Goal: Information Seeking & Learning: Learn about a topic

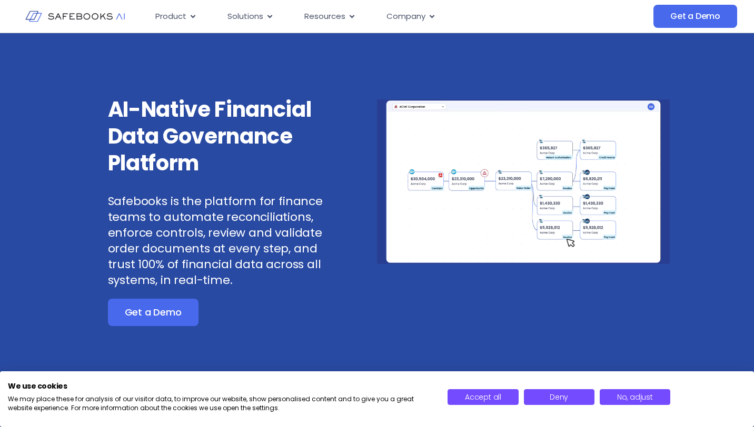
scroll to position [2, 0]
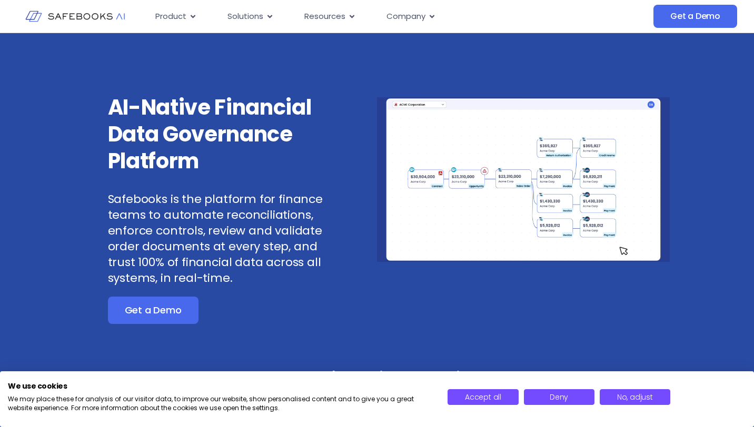
click at [280, 271] on p "Safebooks is the platform for finance teams to automate reconciliations, enforc…" at bounding box center [217, 239] width 219 height 95
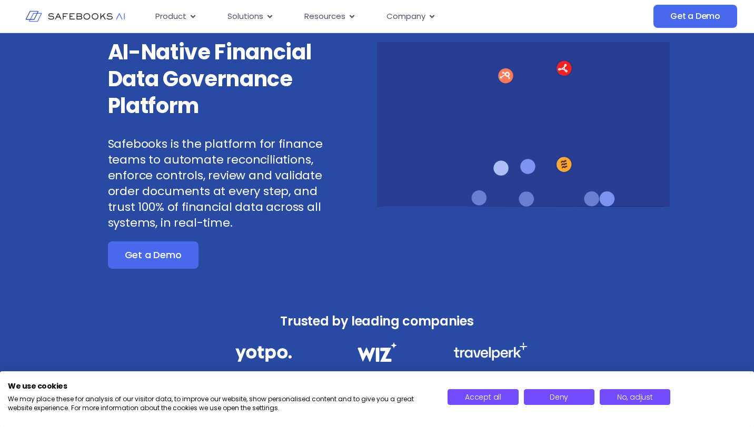
scroll to position [58, 0]
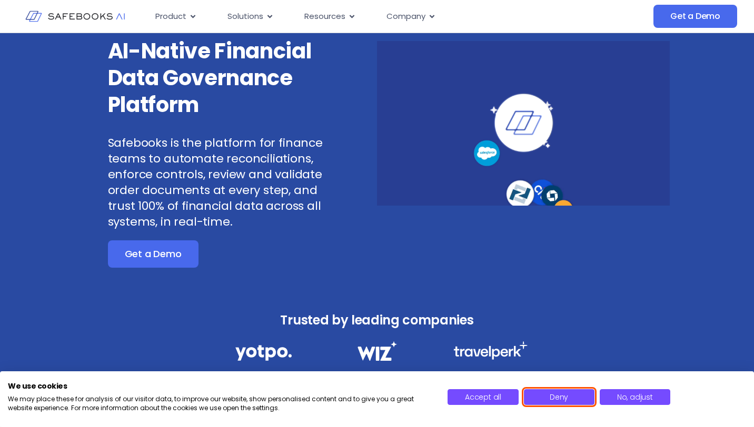
click at [553, 394] on span "Deny" at bounding box center [558, 397] width 18 height 11
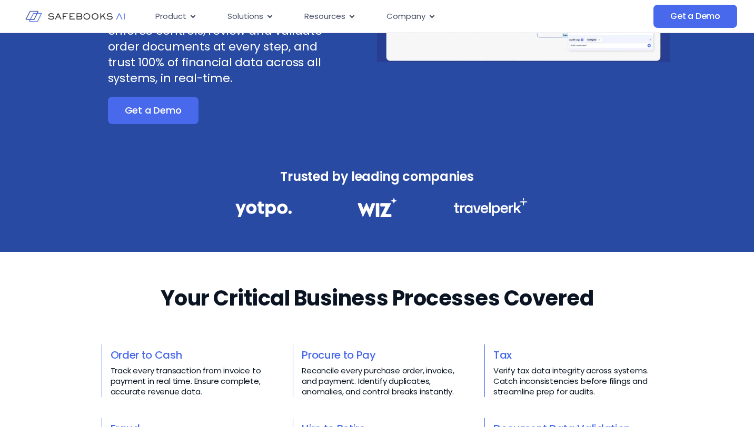
scroll to position [0, 0]
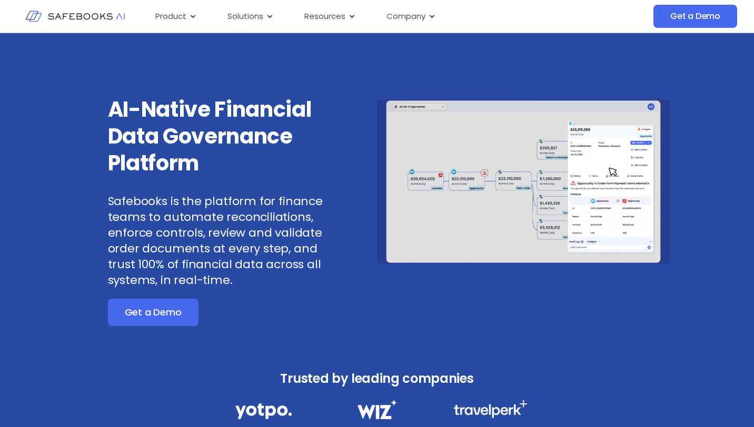
click at [236, 311] on div "Get a Demo" at bounding box center [217, 312] width 219 height 27
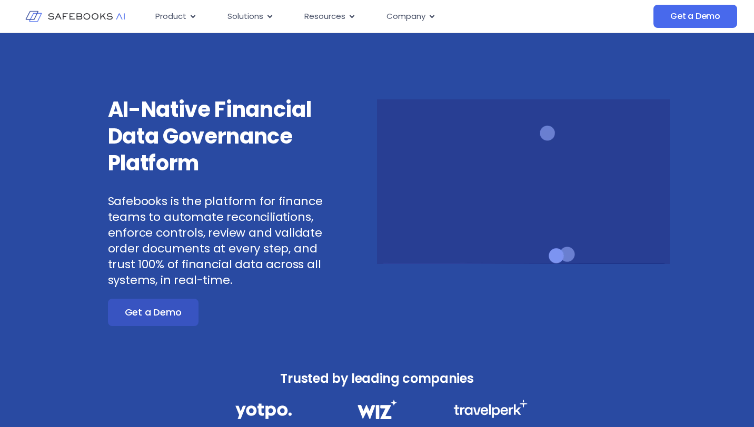
click at [187, 313] on link "Get a Demo" at bounding box center [153, 312] width 91 height 27
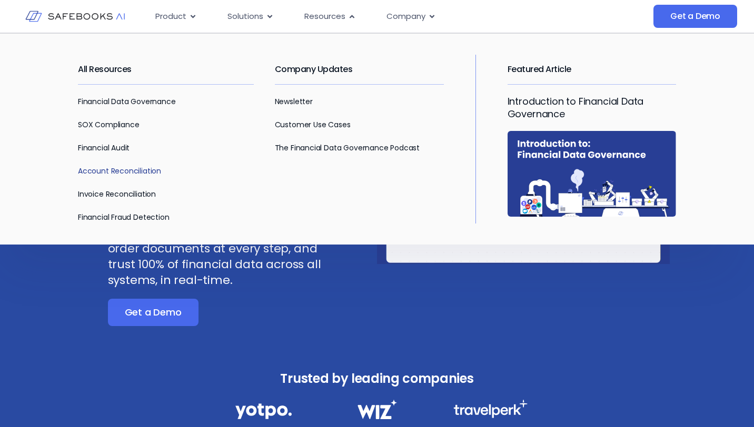
click at [123, 173] on link "Account Reconciliation" at bounding box center [119, 171] width 83 height 11
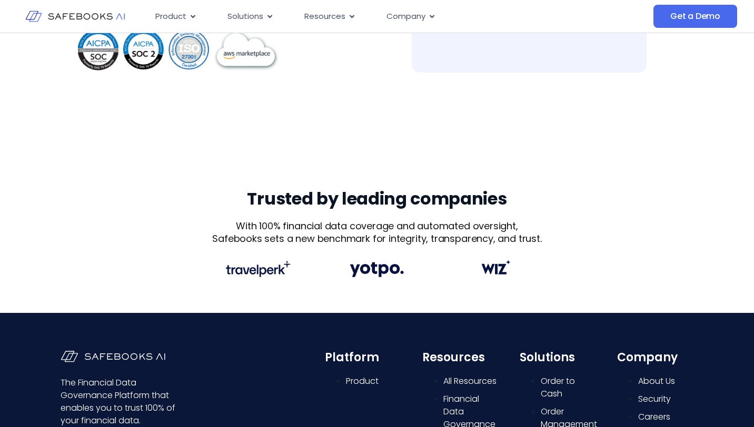
scroll to position [322, 0]
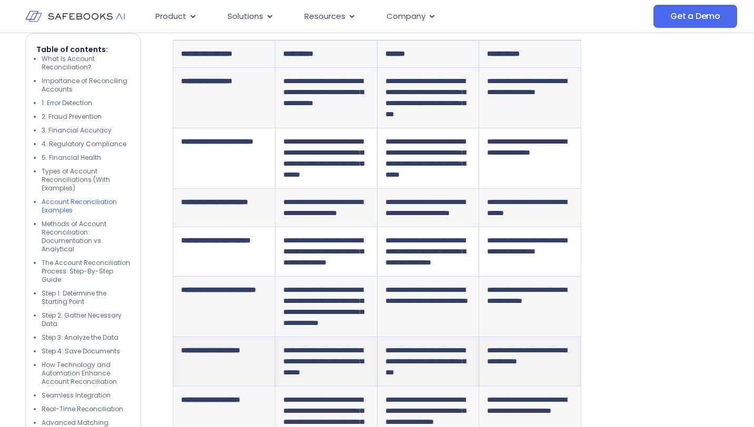
scroll to position [2553, 0]
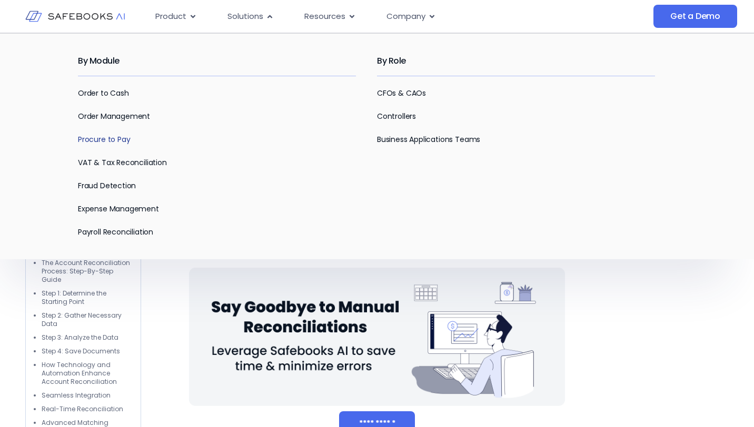
click at [120, 144] on link "Procure to Pay" at bounding box center [104, 139] width 52 height 11
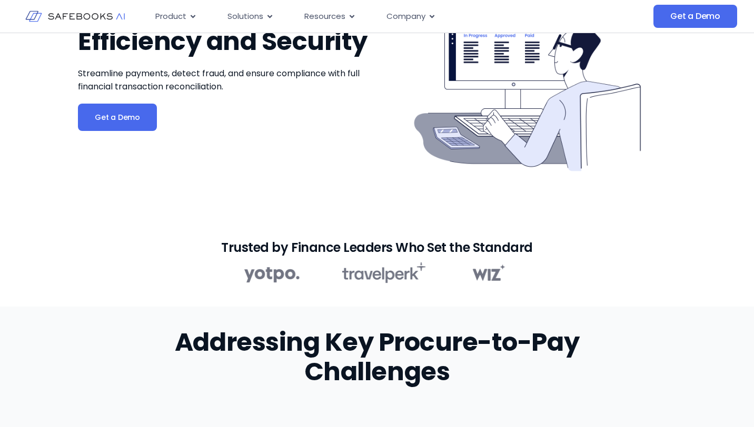
scroll to position [142, 0]
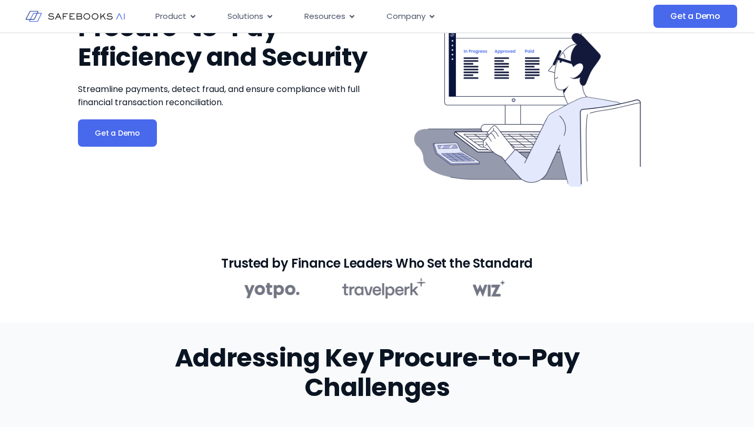
click at [95, 15] on img at bounding box center [74, 16] width 99 height 28
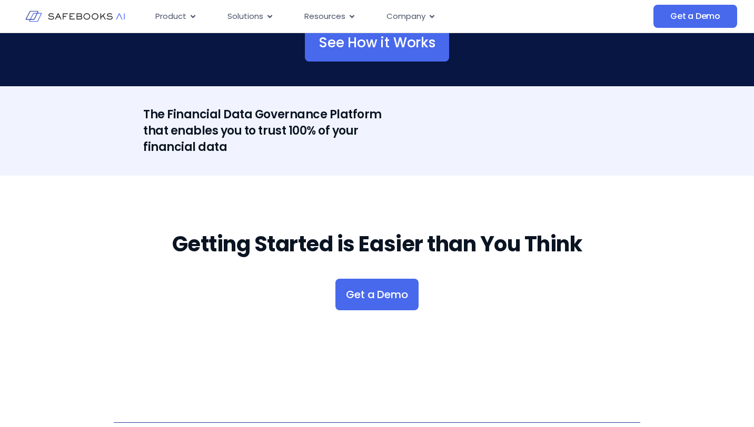
scroll to position [2127, 0]
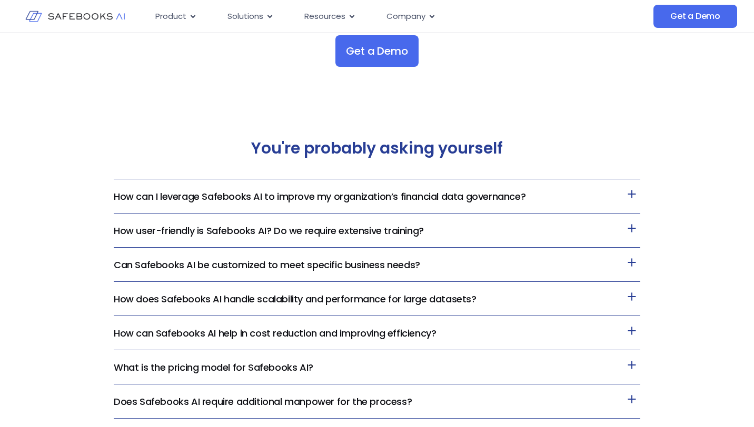
click at [245, 193] on link "How can I leverage Safebooks AI to improve my organization’s financial data gov…" at bounding box center [319, 196] width 411 height 13
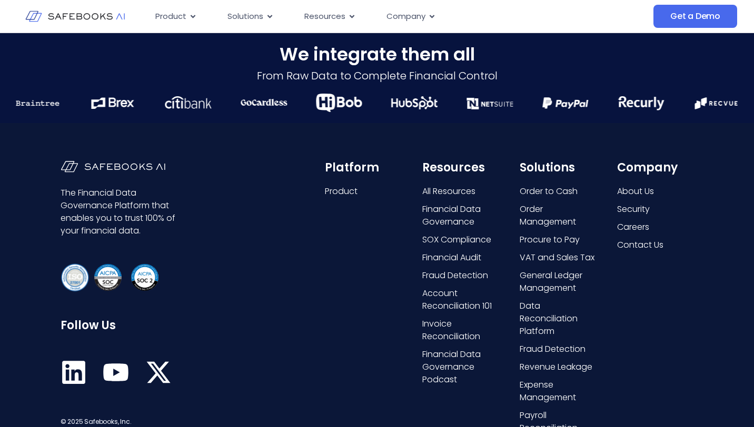
scroll to position [2663, 0]
